Goal: Task Accomplishment & Management: Use online tool/utility

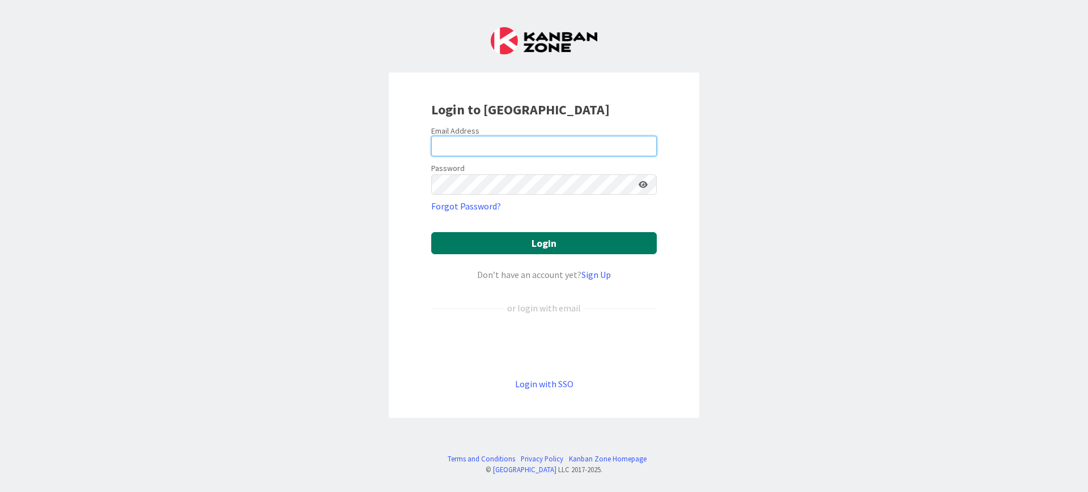
type input "[PERSON_NAME][EMAIL_ADDRESS][DOMAIN_NAME]"
click at [507, 237] on button "Login" at bounding box center [543, 243] width 225 height 22
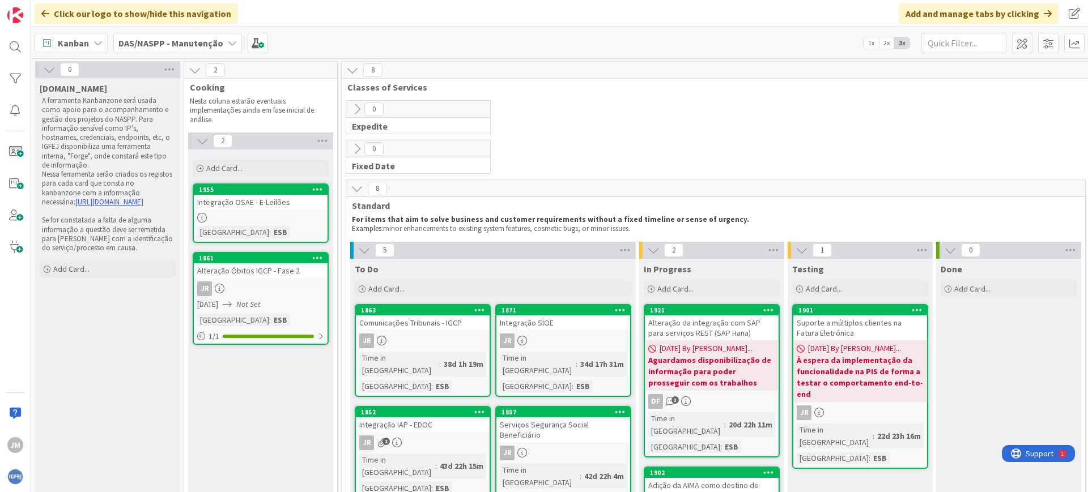
click at [183, 49] on span "DAS/NASPP - Manutenção" at bounding box center [170, 43] width 105 height 14
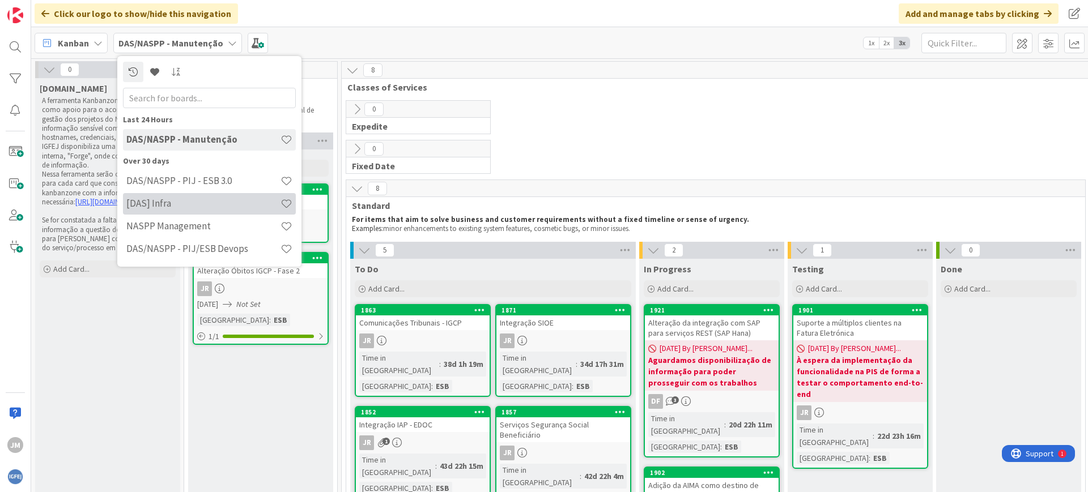
click at [211, 195] on div "[DAS] Infra" at bounding box center [209, 204] width 173 height 22
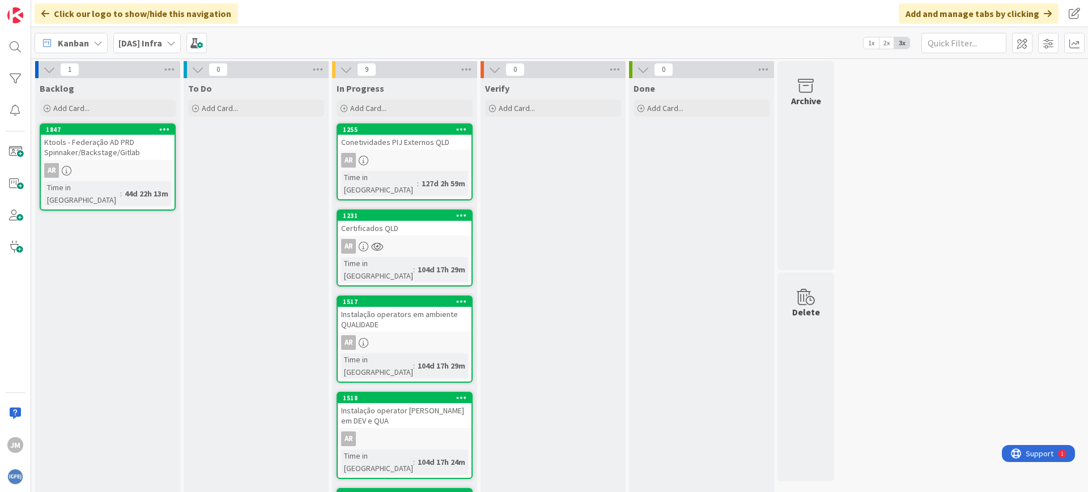
click at [115, 148] on div "Ktools - Federação AD PRD Spinnaker/Backstage/Gitlab" at bounding box center [108, 147] width 134 height 25
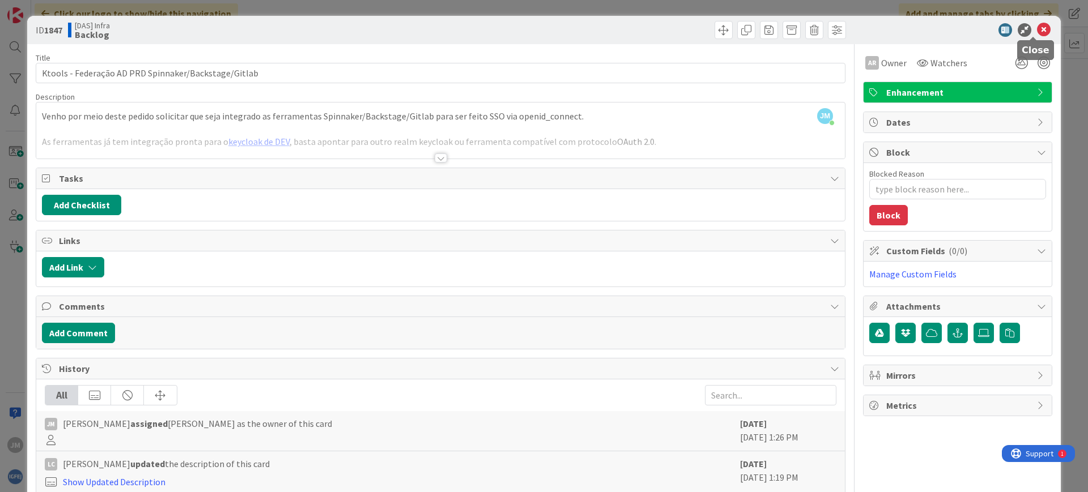
click at [1037, 28] on icon at bounding box center [1044, 30] width 14 height 14
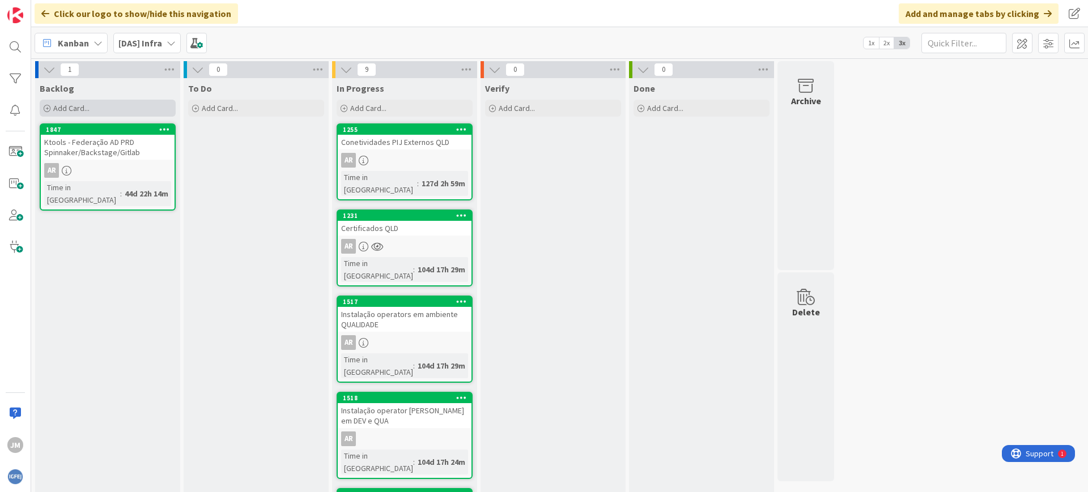
click at [62, 104] on span "Add Card..." at bounding box center [71, 108] width 36 height 10
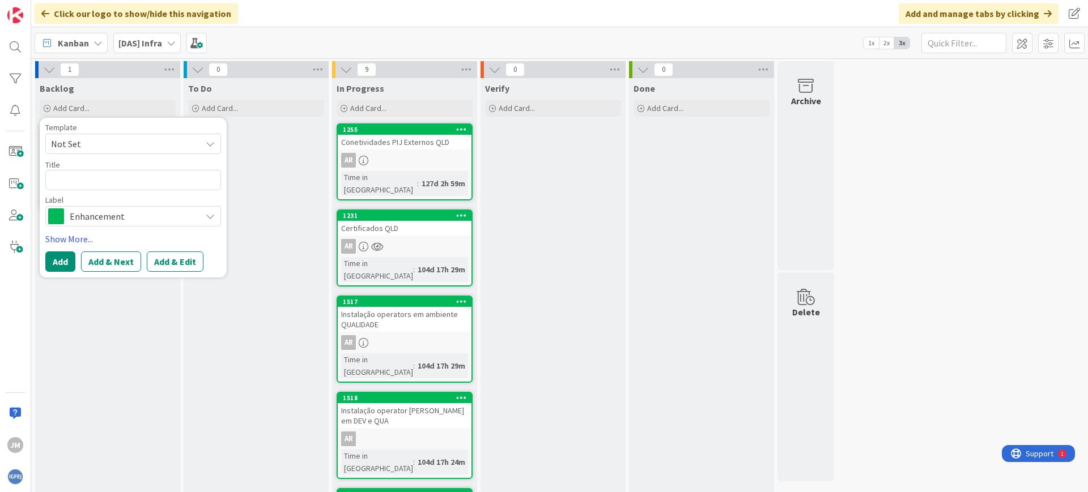
type textarea "x"
type textarea "C"
type textarea "x"
type textarea "Co"
type textarea "x"
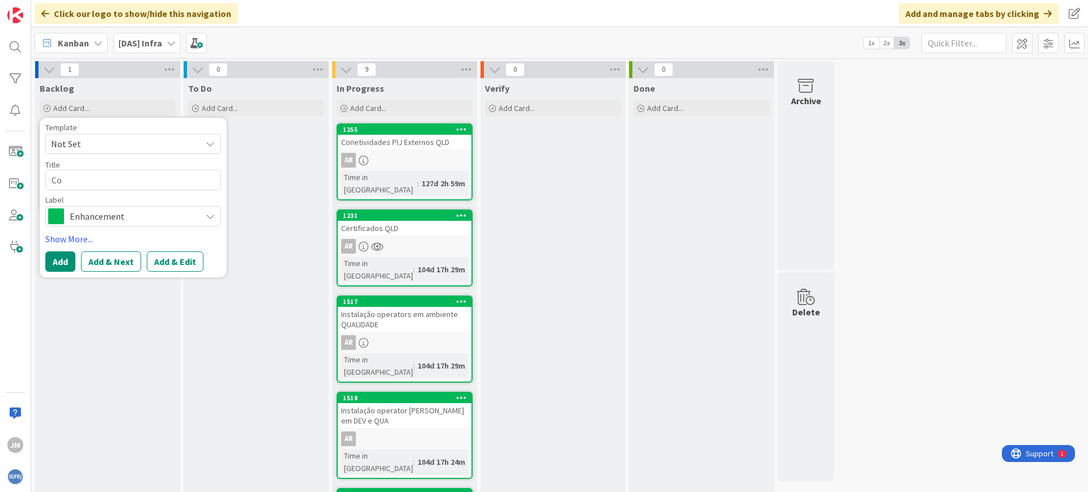
type textarea "Con"
type textarea "x"
type textarea "Cone"
type textarea "x"
type textarea "Conei"
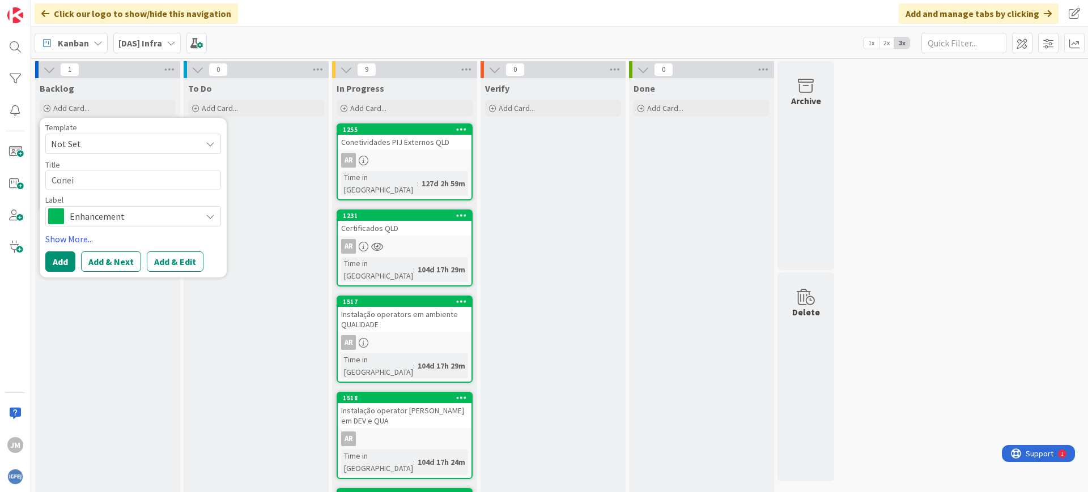
type textarea "x"
type textarea "Cone"
type textarea "x"
type textarea "Conet"
type textarea "x"
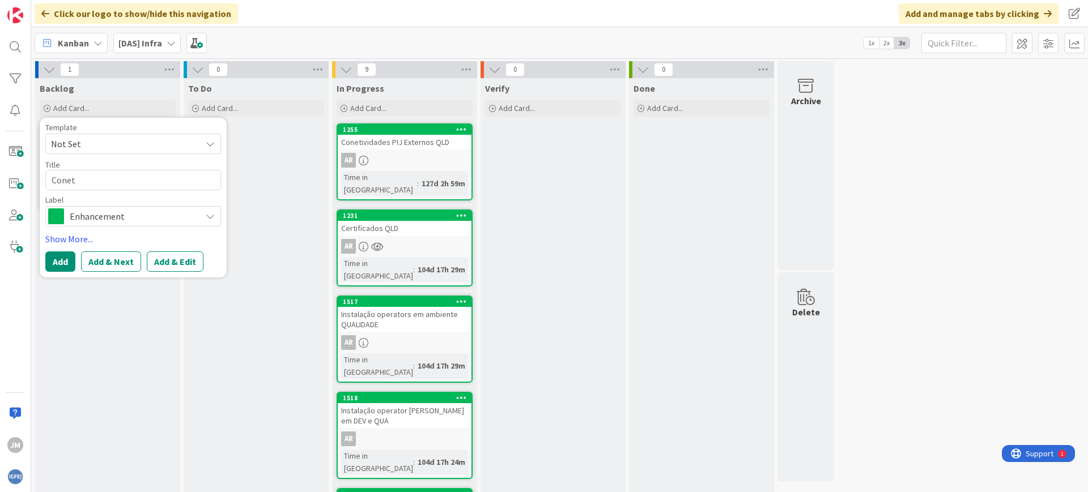
type textarea "Coneti"
type textarea "x"
type textarea "Conetiv"
type textarea "x"
type textarea "Conetivi"
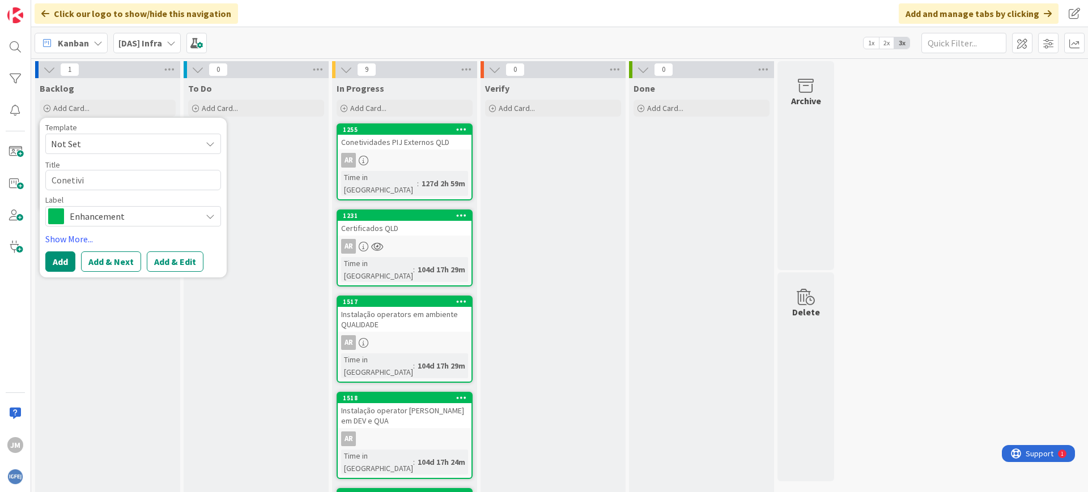
type textarea "x"
type textarea "Conetivid"
type textarea "x"
type textarea "Conetivida"
type textarea "x"
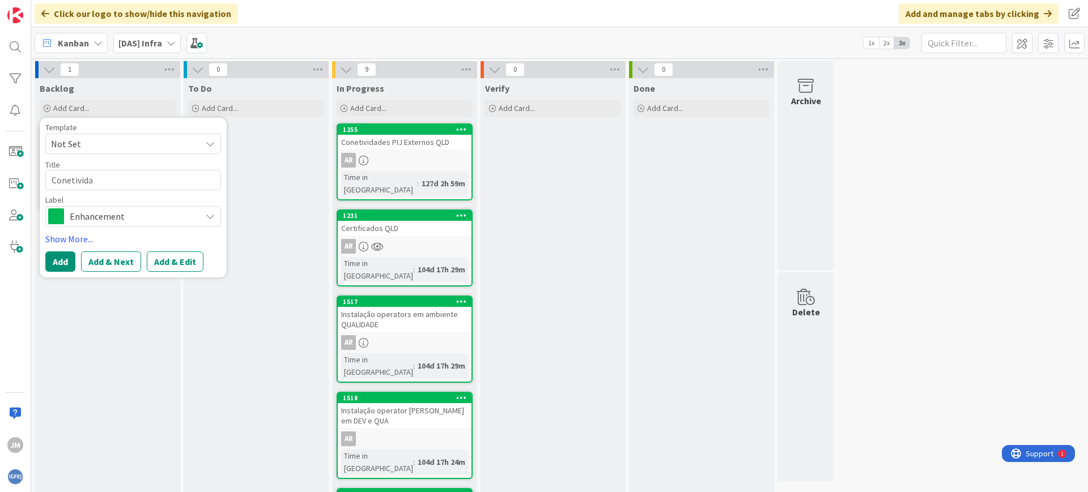
type textarea "Conetividad"
type textarea "x"
type textarea "Conetividade"
type textarea "x"
type textarea "Conetividade"
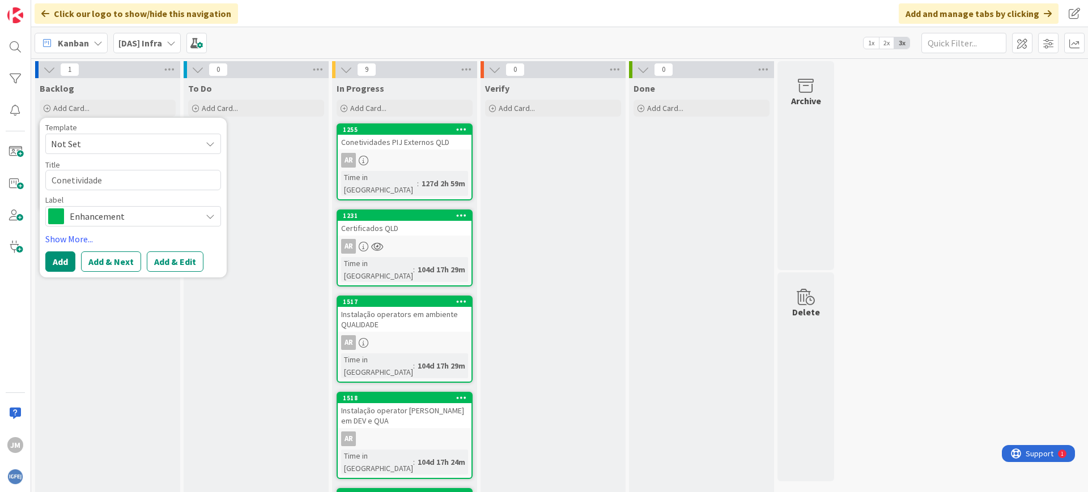
type textarea "x"
type textarea "Conetividade d"
type textarea "x"
type textarea "Conetividade de"
type textarea "x"
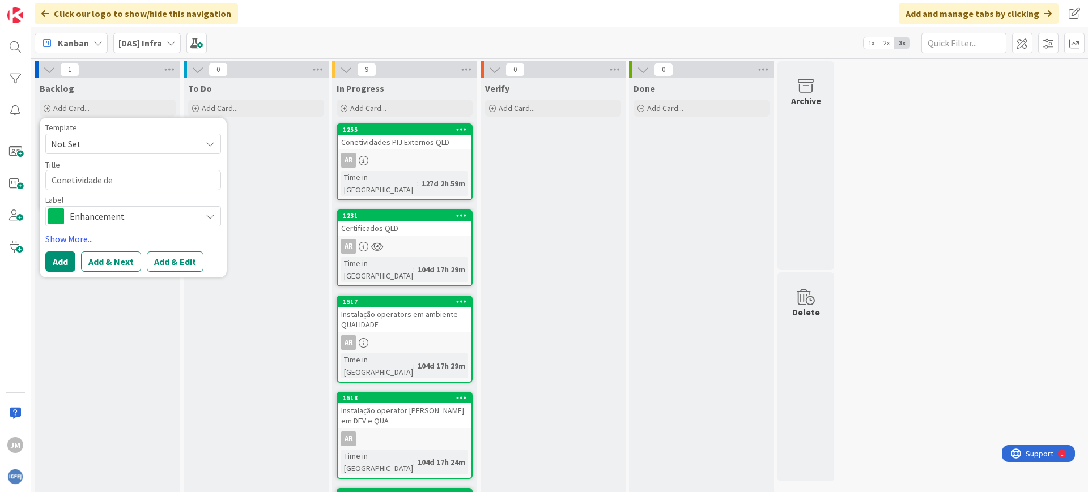
type textarea "Conetividade de"
type textarea "x"
type textarea "Conetividade de a"
type textarea "x"
type textarea "Conetividade de am"
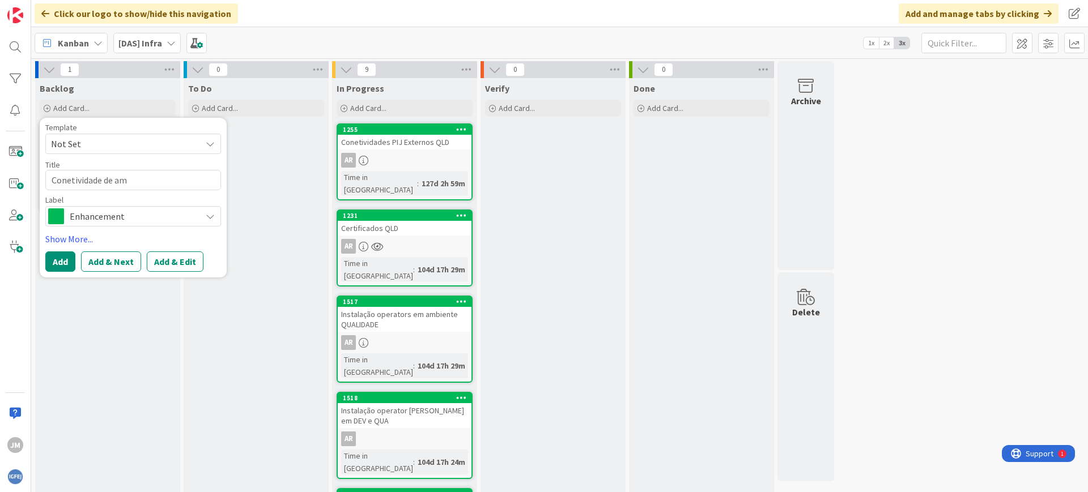
type textarea "x"
type textarea "Conetividade de amb"
type textarea "x"
type textarea "Conetividade de ambi"
type textarea "x"
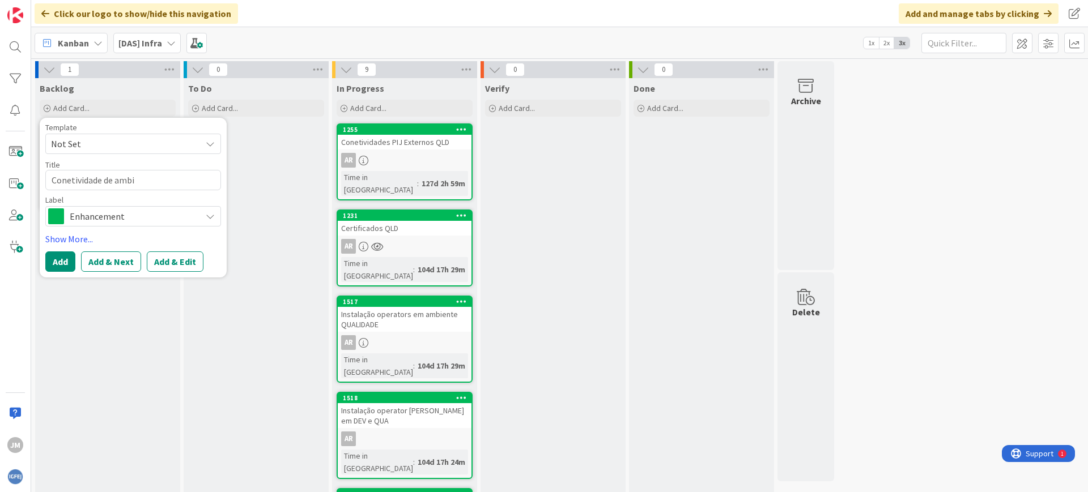
type textarea "Conetividade de ambie"
type textarea "x"
type textarea "Conetividade de [MEDICAL_DATA]"
type textarea "x"
type textarea "Conetividade de ambient"
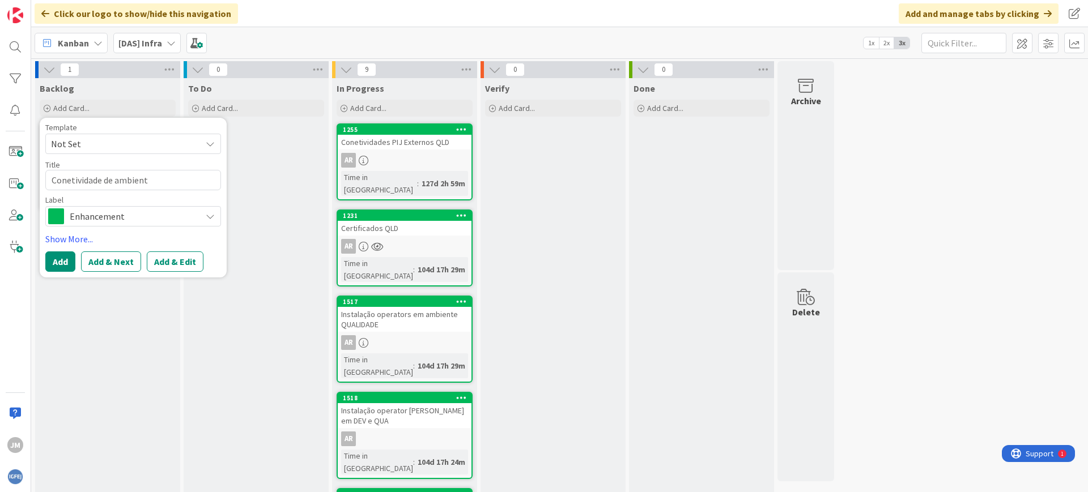
type textarea "x"
type textarea "Conetividade de ambiente"
type textarea "x"
type textarea "Conetividade de ambiented"
type textarea "x"
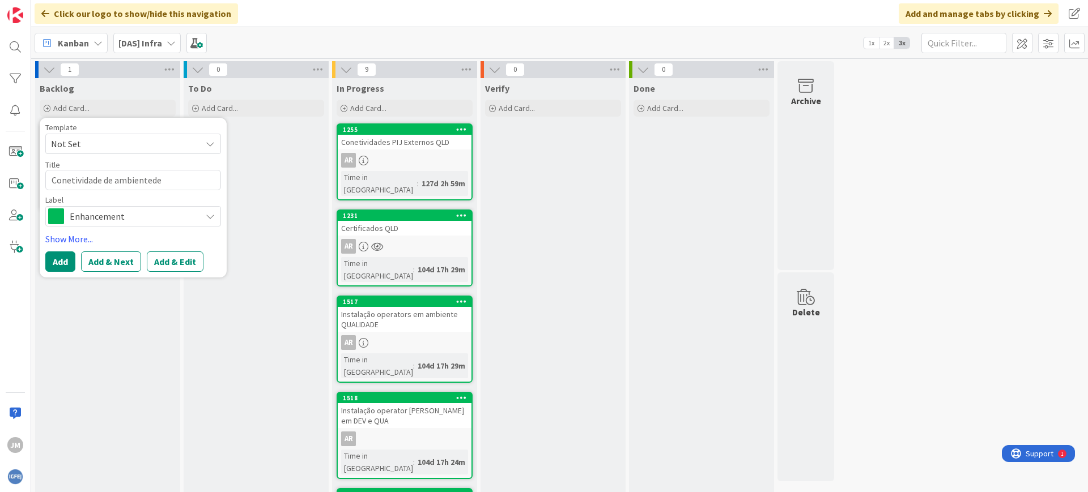
type textarea "Conetividade de ambientede"
type textarea "x"
type textarea "Conetividade de ambientede"
type textarea "x"
type textarea "Conetividade de ambiented"
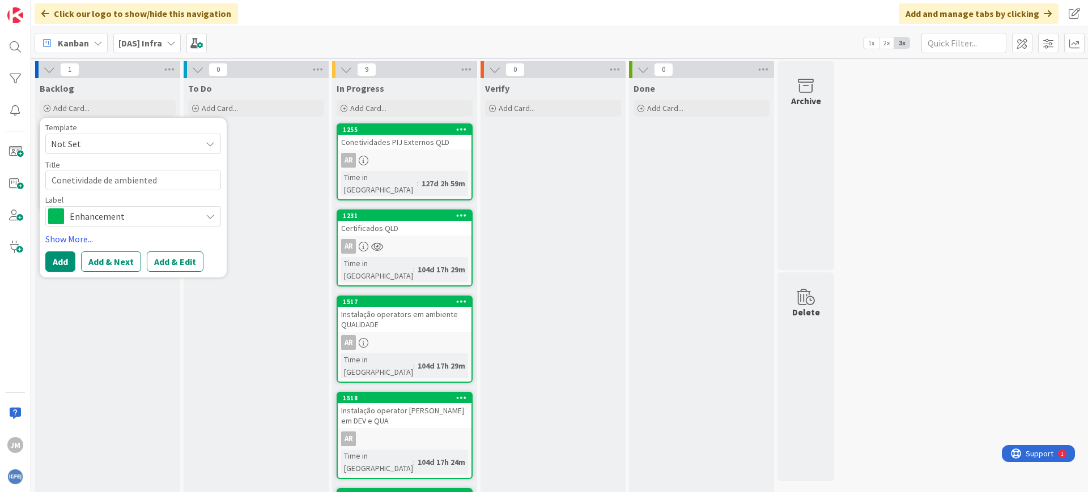
type textarea "x"
type textarea "Conetividade de ambiented"
type textarea "x"
type textarea "Conetividade de ambiented d"
type textarea "x"
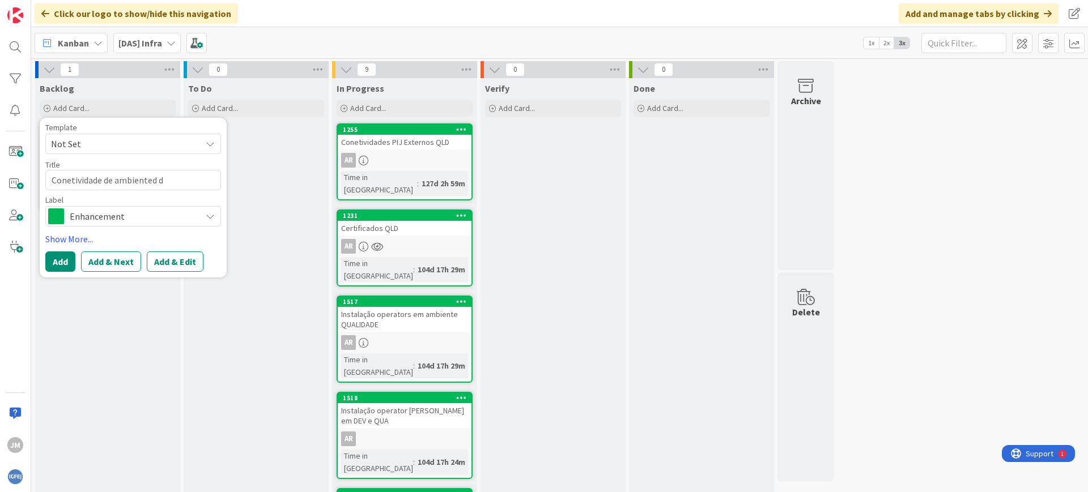
type textarea "Conetividade de ambiented de"
type textarea "x"
type textarea "Conetividade de ambiented de"
type textarea "x"
type textarea "Conetividade de ambiented de"
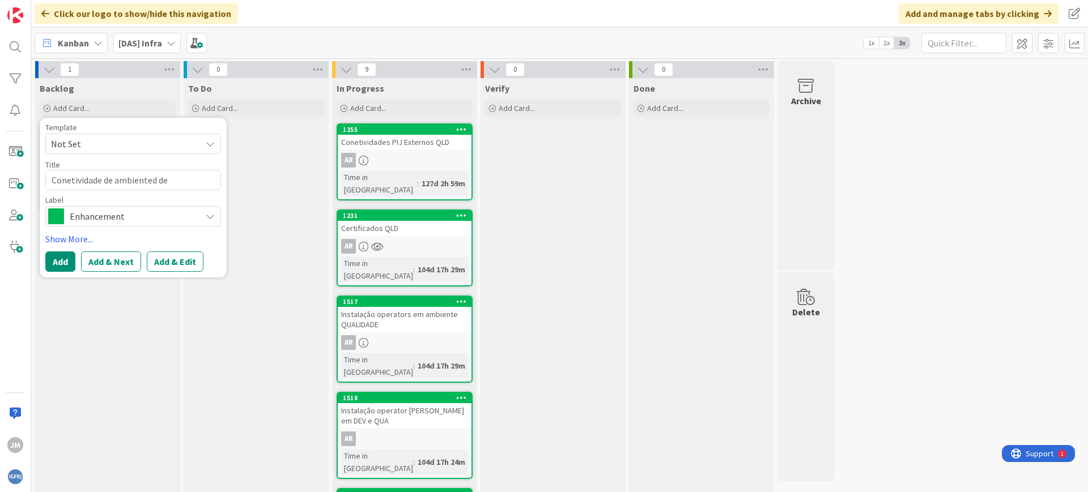
type textarea "x"
type textarea "Conetividade de ambiented d"
type textarea "x"
type textarea "Conetividade de ambiented"
type textarea "x"
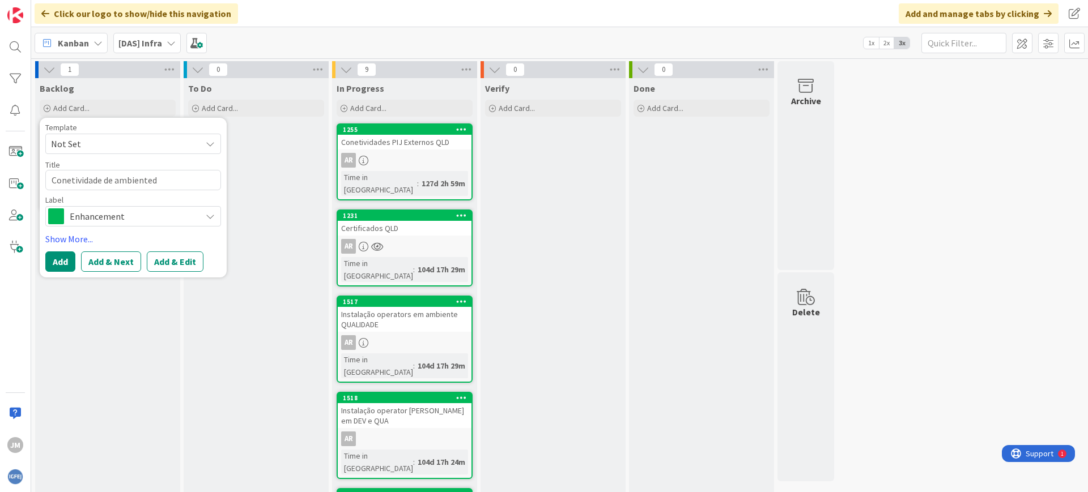
type textarea "Conetividade de ambiented"
type textarea "x"
type textarea "Conetividade de ambiented"
type textarea "x"
type textarea "Conetividade de ambiented d"
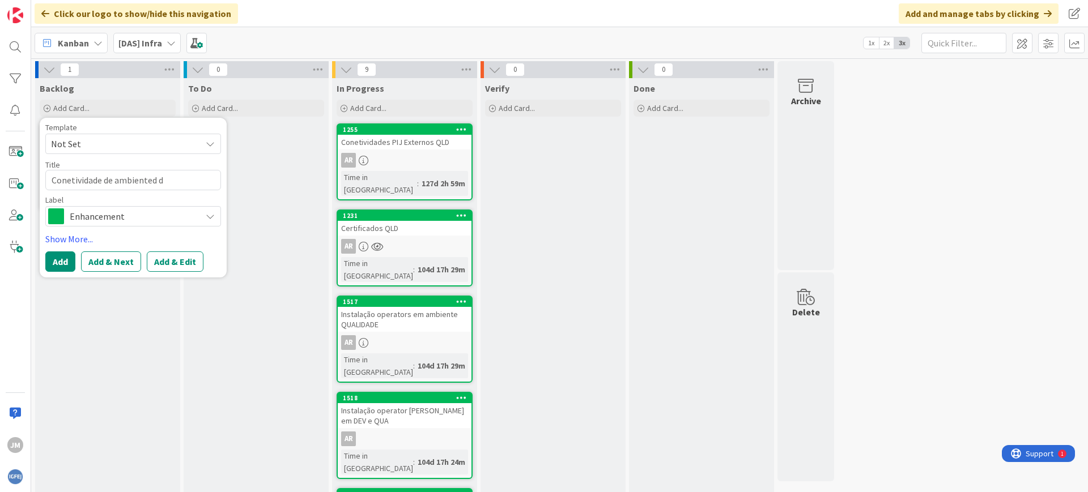
type textarea "x"
type textarea "Conetividade de ambiented"
type textarea "x"
type textarea "Conetividade de ambiented"
type textarea "x"
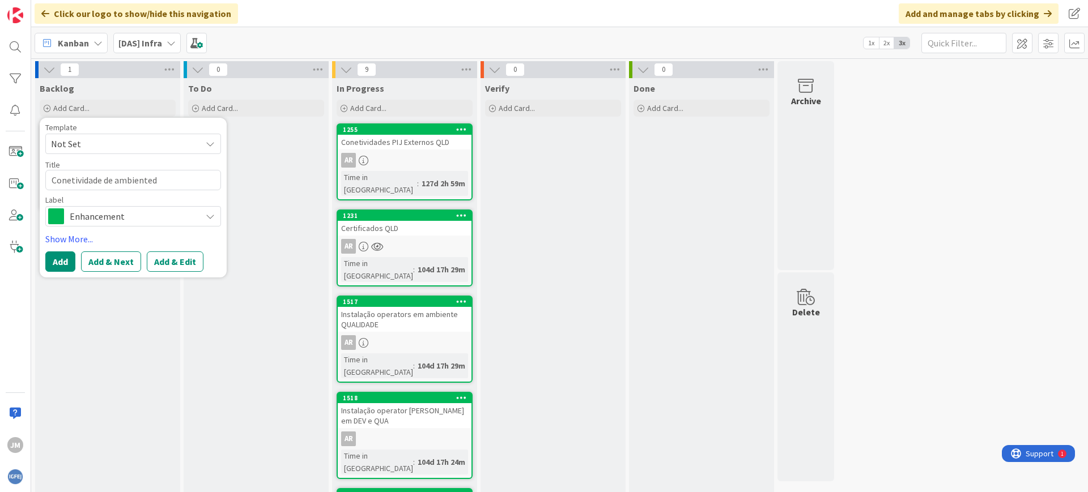
type textarea "Conetividade de ambiente"
type textarea "x"
type textarea "Conetividade de ambiente"
type textarea "x"
type textarea "Conetividade de ambiente d"
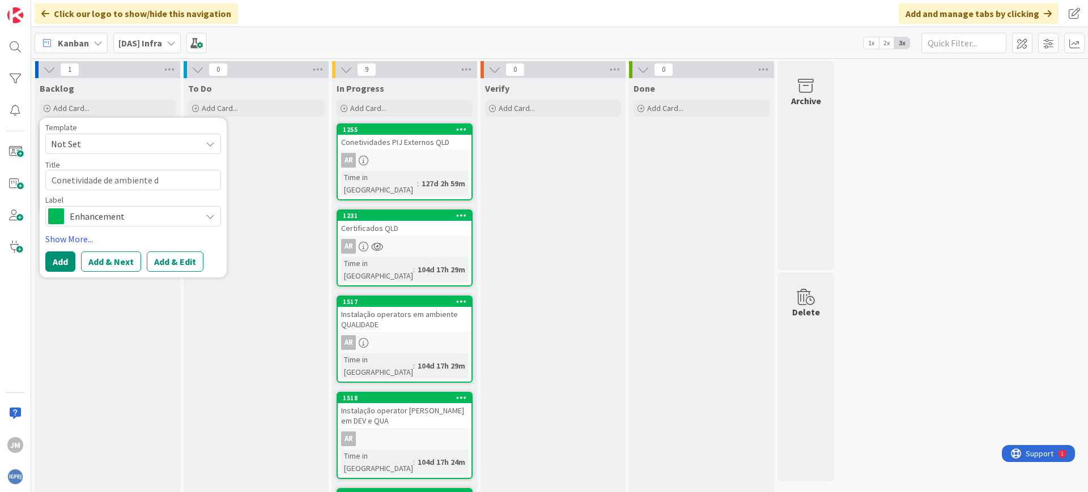
type textarea "x"
type textarea "Conetividade de ambiente de"
type textarea "x"
type textarea "Conetividade de ambiente de"
type textarea "x"
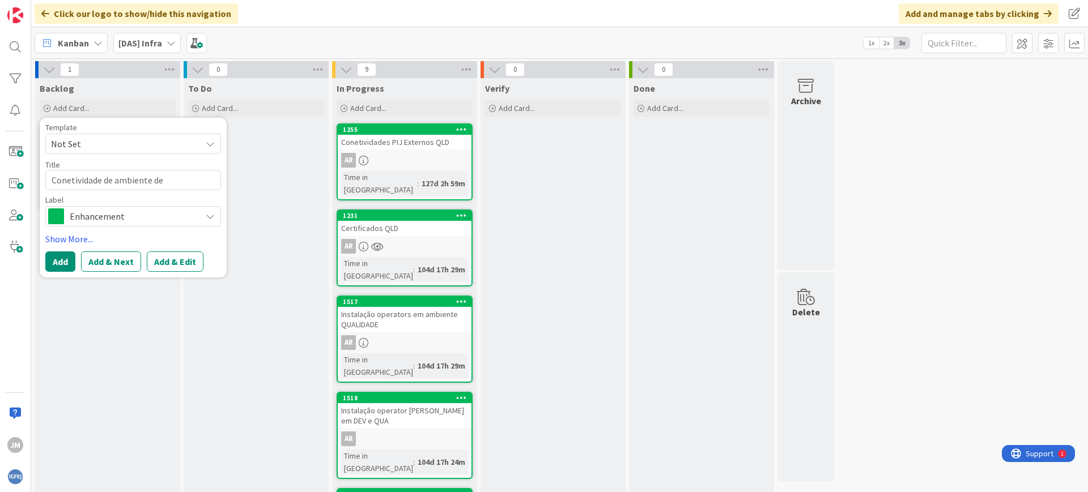
type textarea "Conetividade de ambiente de D"
type textarea "x"
type textarea "Conetividade de ambiente de DE"
type textarea "x"
type textarea "Conetividade de ambiente de DEV"
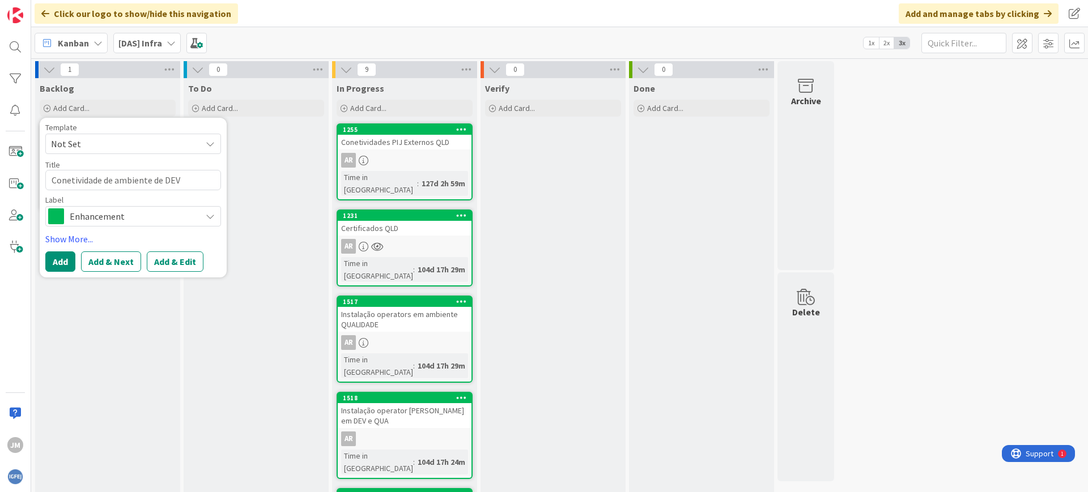
type textarea "x"
type textarea "Conetividade de ambiente de DEV"
type textarea "x"
type textarea "Conetividade de ambiente de DEV a"
type textarea "x"
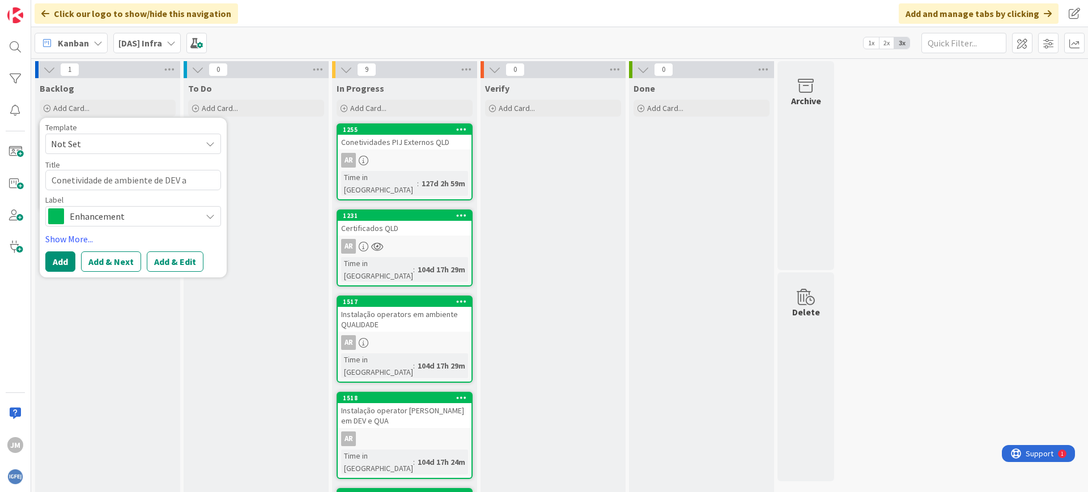
type textarea "Conetividade de ambiente de DEV a"
type textarea "x"
type textarea "Conetividade de ambiente de DEV a S"
type textarea "x"
type textarea "Conetividade de ambiente de DEV a SA"
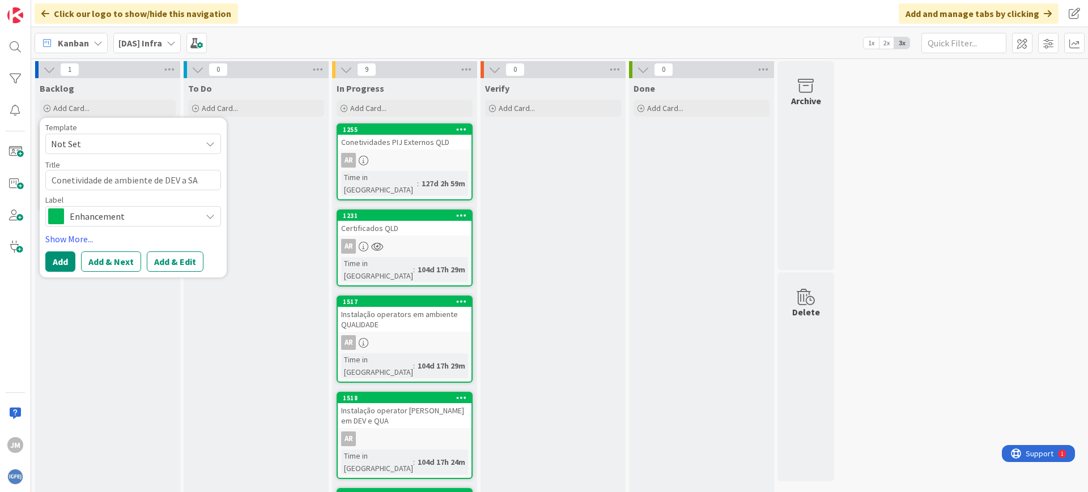
type textarea "x"
type textarea "Conetividade de ambiente de DEV a SAP"
type textarea "x"
type textarea "Conetividade de ambiente de DEV a SAP"
type textarea "x"
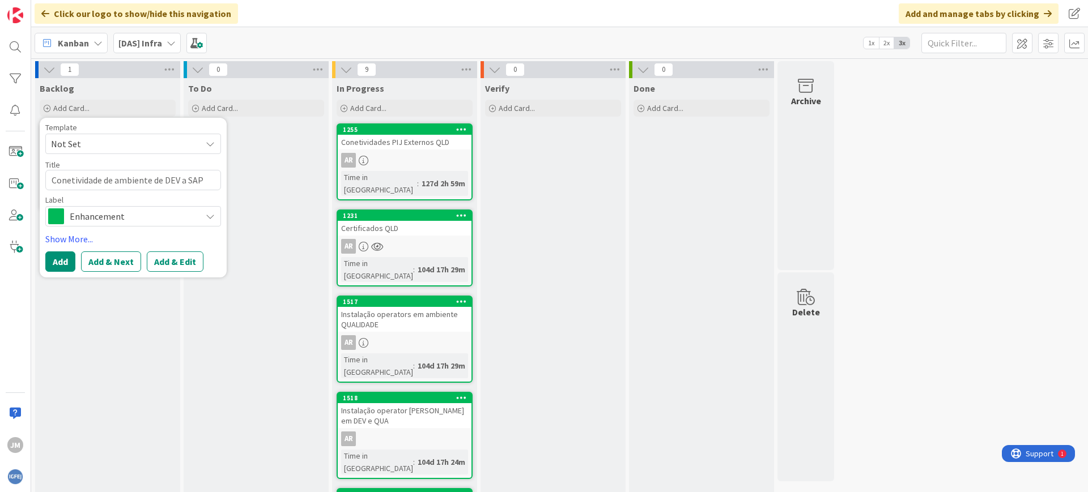
type textarea "Conetividade de ambiente de DEV a SAP H"
type textarea "x"
type textarea "Conetividade de ambiente de DEV a SAP HA"
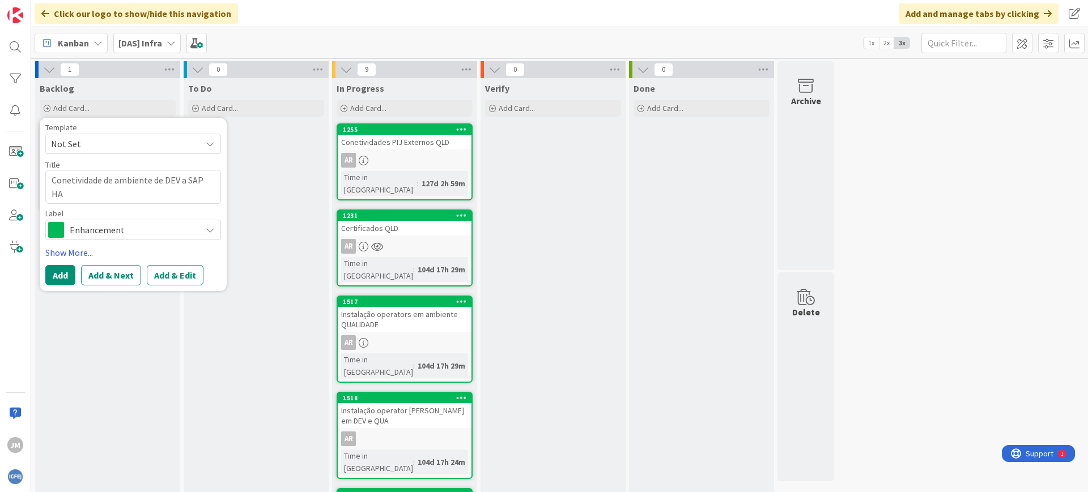
type textarea "x"
type textarea "Conetividade de ambiente de DEV a SAP HAN"
type textarea "x"
type textarea "Conetividade de ambiente de DEV a SAP HANA"
click at [156, 276] on button "Add & Edit" at bounding box center [175, 275] width 57 height 20
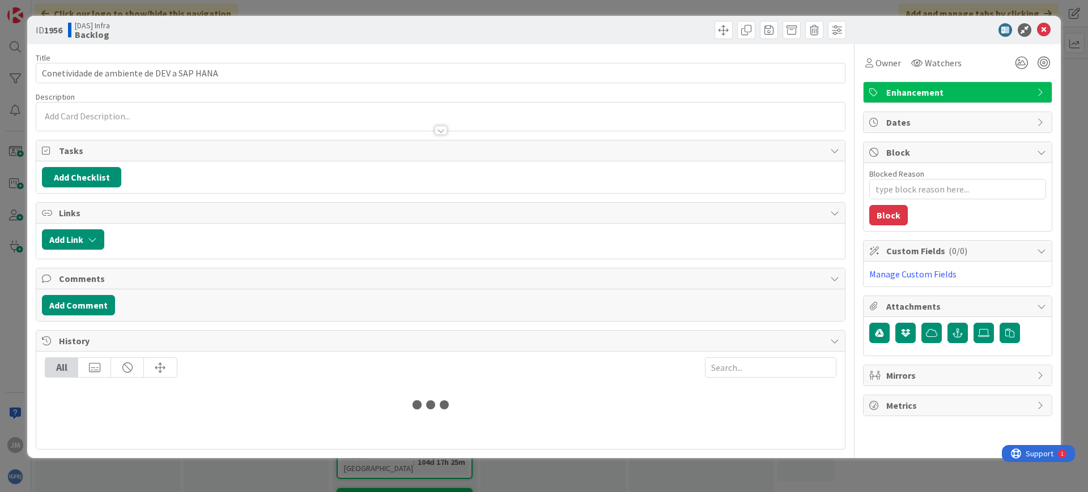
type textarea "x"
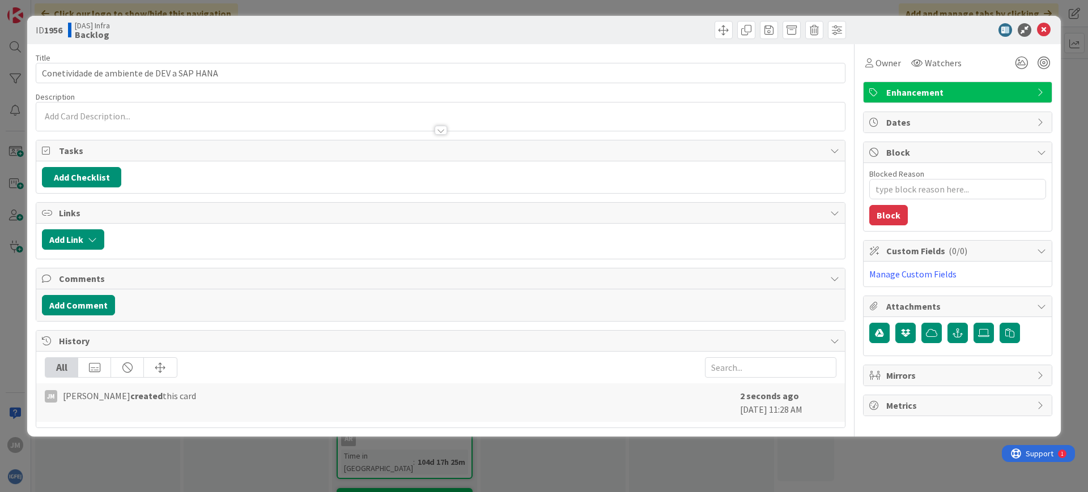
click at [445, 126] on div at bounding box center [441, 130] width 12 height 9
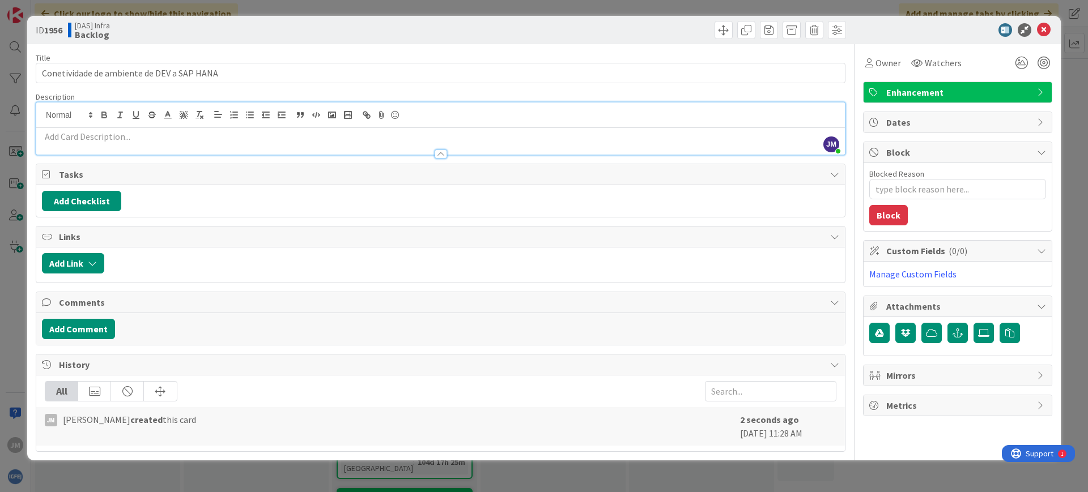
click at [105, 138] on p at bounding box center [440, 136] width 797 height 13
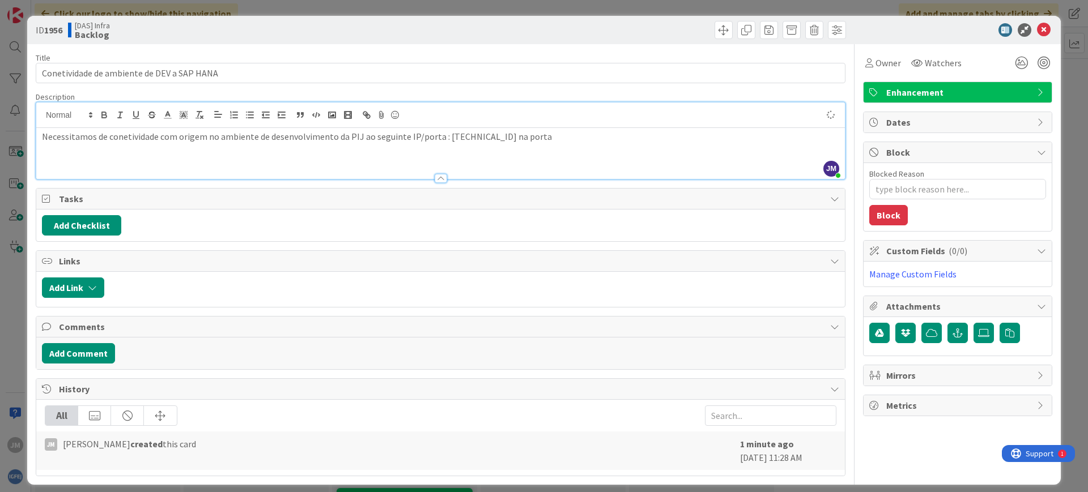
click at [420, 131] on p "Necessitamos de conetividade com origem no ambiente de desenvolvimento da PIJ a…" at bounding box center [440, 136] width 797 height 13
click at [558, 125] on div at bounding box center [440, 115] width 808 height 25
click at [531, 146] on div "Necessitamos de conetividade com origem no ambiente de desenvolvimento da PIJ a…" at bounding box center [440, 153] width 808 height 51
click at [875, 65] on span "Owner" at bounding box center [887, 63] width 25 height 14
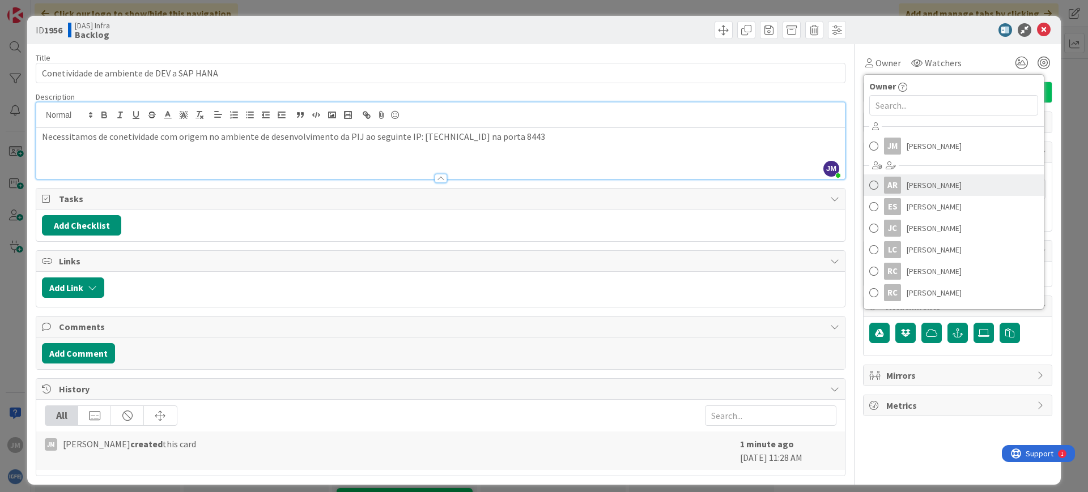
click at [922, 175] on link "AR [PERSON_NAME]" at bounding box center [953, 185] width 180 height 22
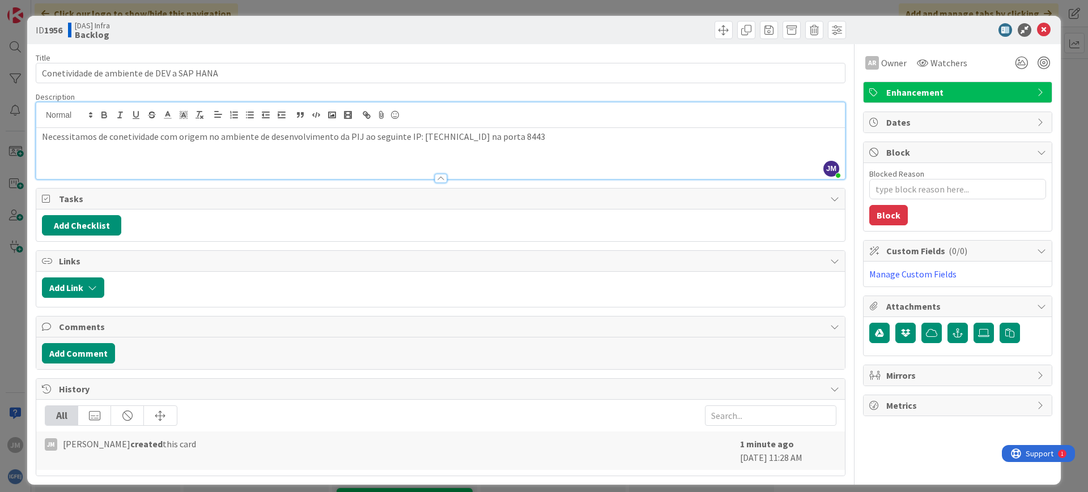
click at [585, 147] on div "Necessitamos de conetividade com origem no ambiente de desenvolvimento da PIJ a…" at bounding box center [440, 153] width 808 height 51
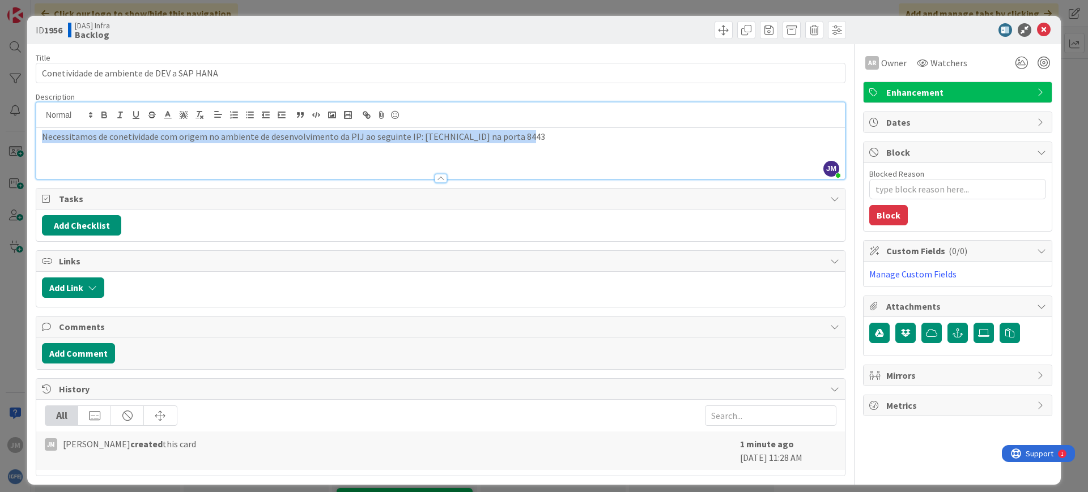
copy p "Necessitamos de conetividade com origem no ambiente de desenvolvimento da PIJ a…"
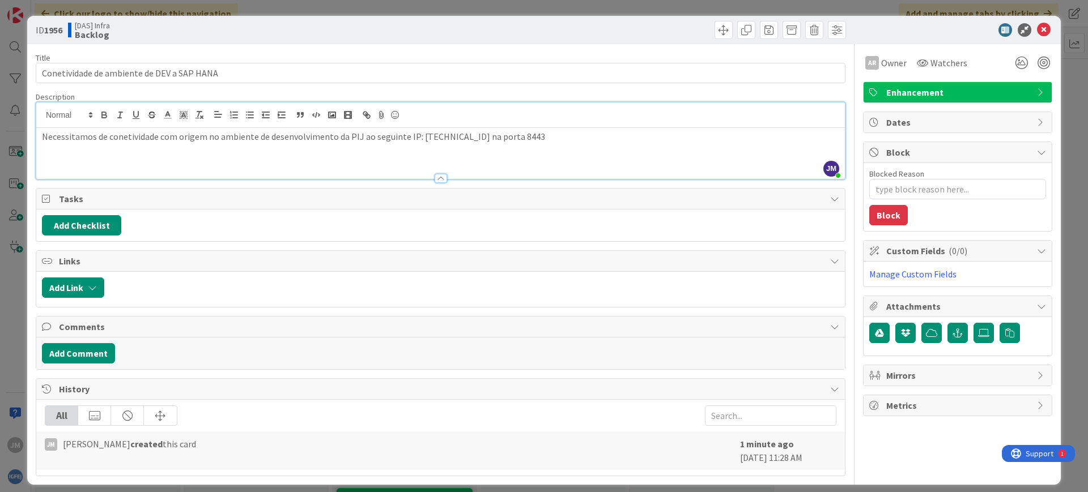
click at [1037, 35] on icon at bounding box center [1044, 30] width 14 height 14
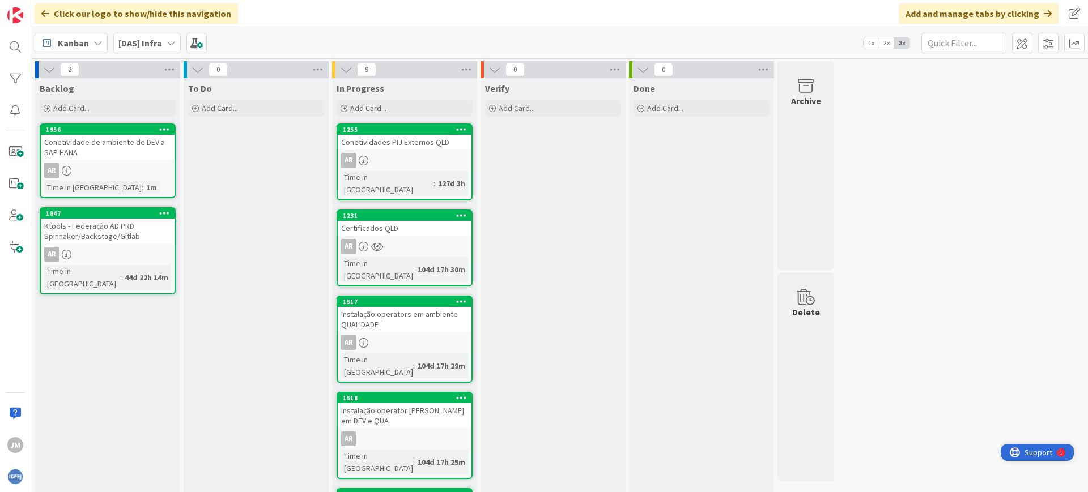
drag, startPoint x: 1033, startPoint y: 452, endPoint x: 2035, endPoint y: 896, distance: 1096.0
click at [1033, 452] on span "Support" at bounding box center [1038, 453] width 28 height 14
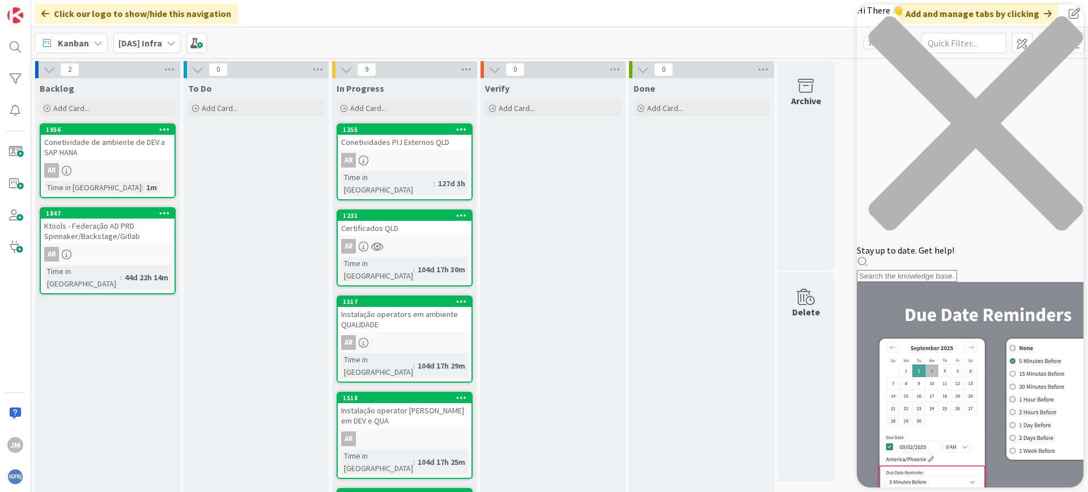
click at [1072, 19] on div "close resource center" at bounding box center [970, 130] width 227 height 229
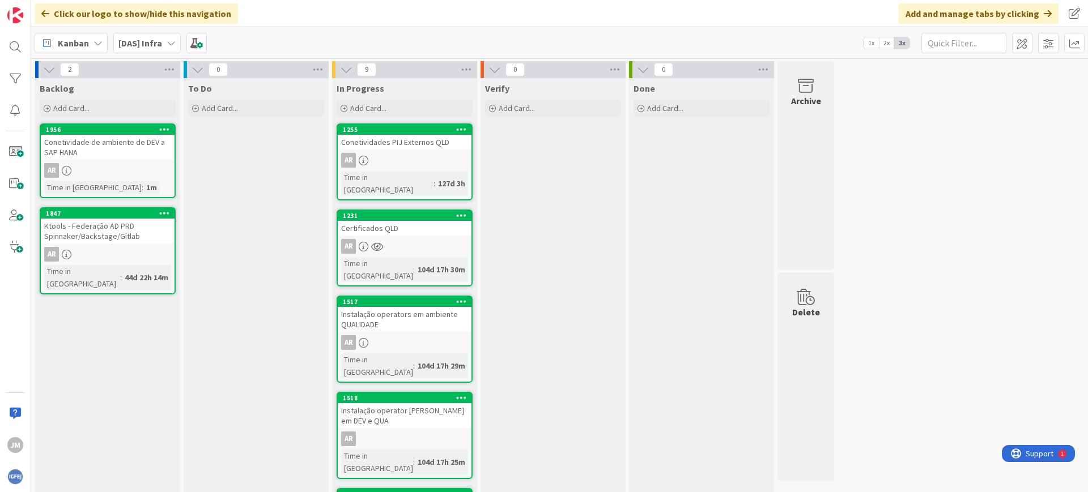
click at [418, 146] on div "Conetividades PIJ Externos QLD" at bounding box center [405, 142] width 134 height 15
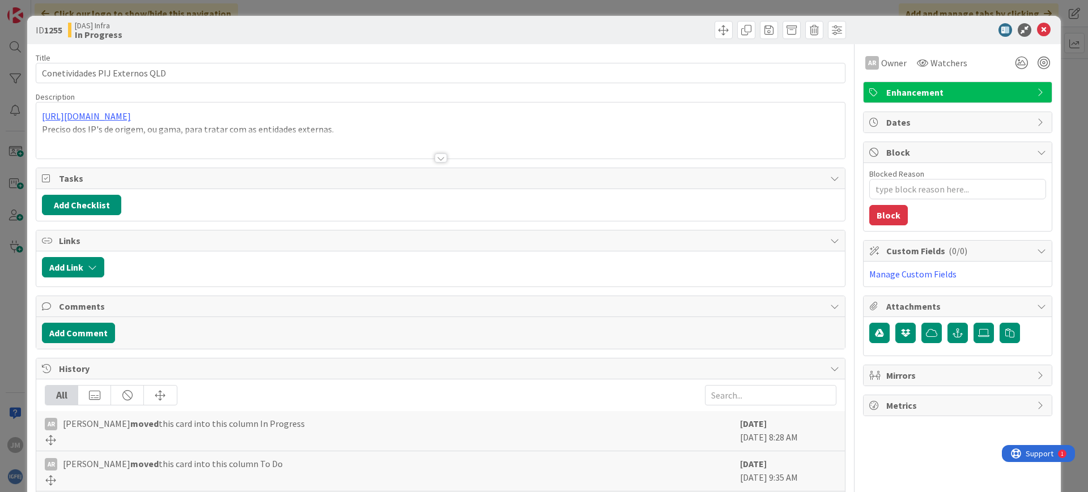
type textarea "x"
click at [417, 144] on div at bounding box center [440, 144] width 808 height 29
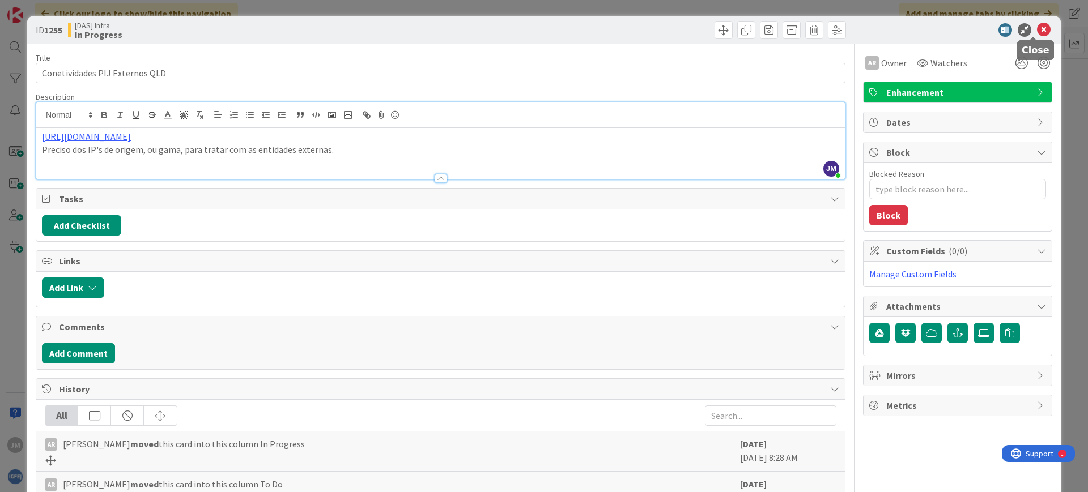
click at [1037, 30] on icon at bounding box center [1044, 30] width 14 height 14
